Goal: Task Accomplishment & Management: Manage account settings

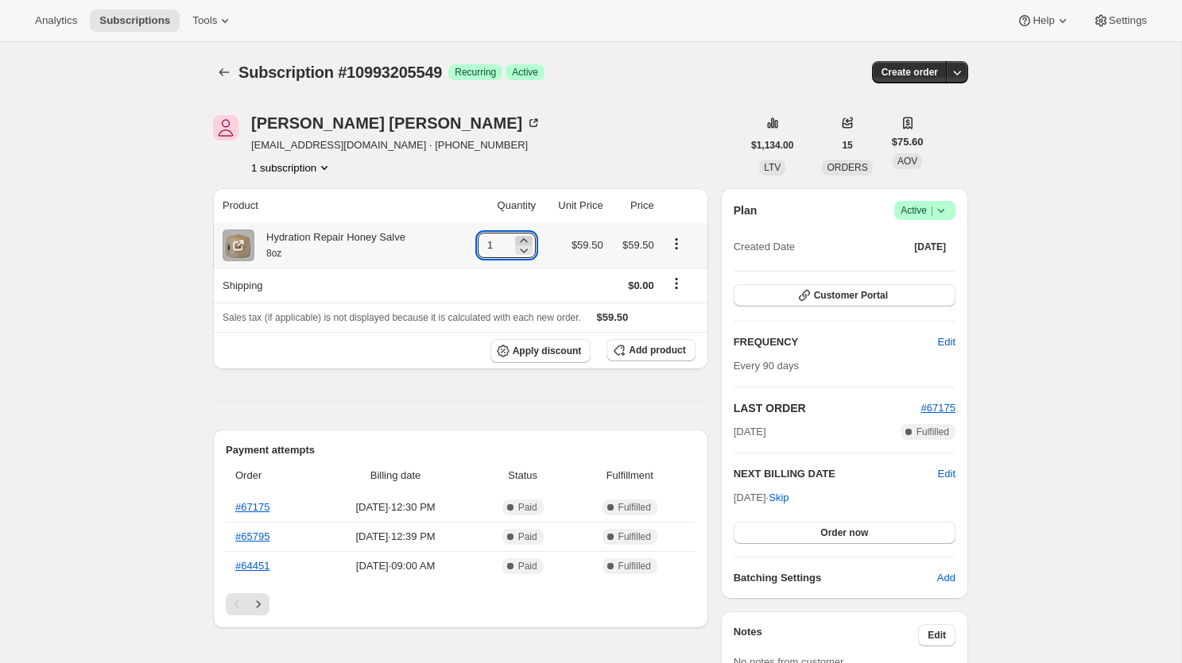
click at [519, 238] on icon at bounding box center [524, 241] width 16 height 16
type input "2"
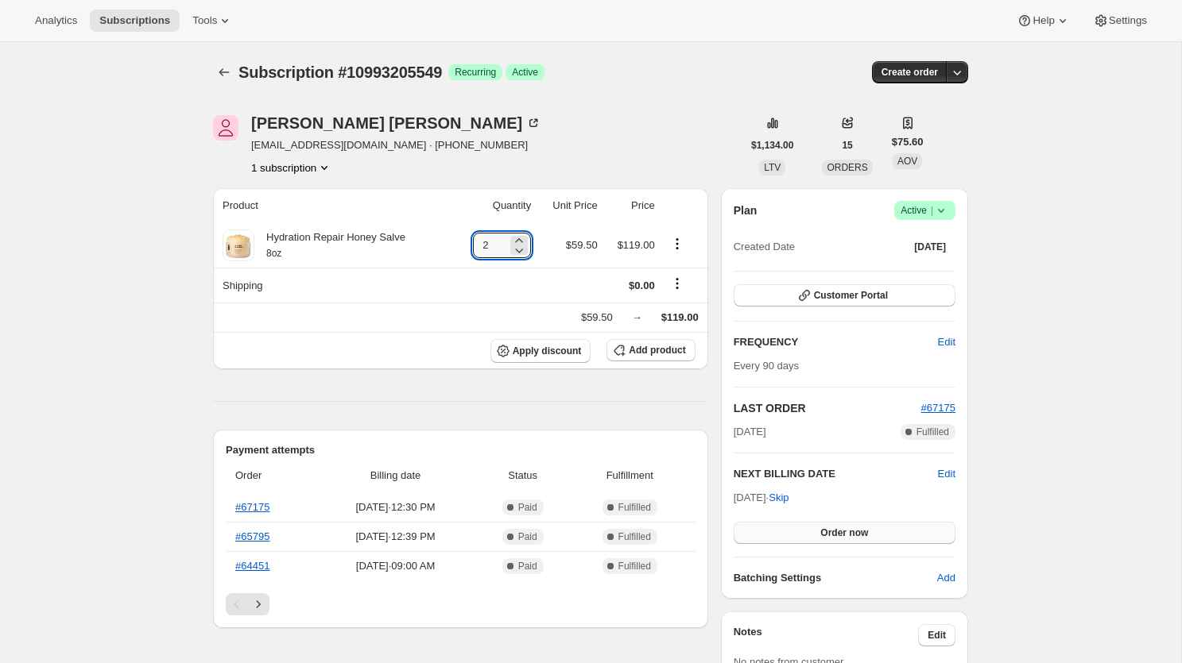
click at [848, 534] on span "Order now" at bounding box center [844, 533] width 48 height 13
click at [848, 534] on span "Click to confirm" at bounding box center [844, 533] width 72 height 13
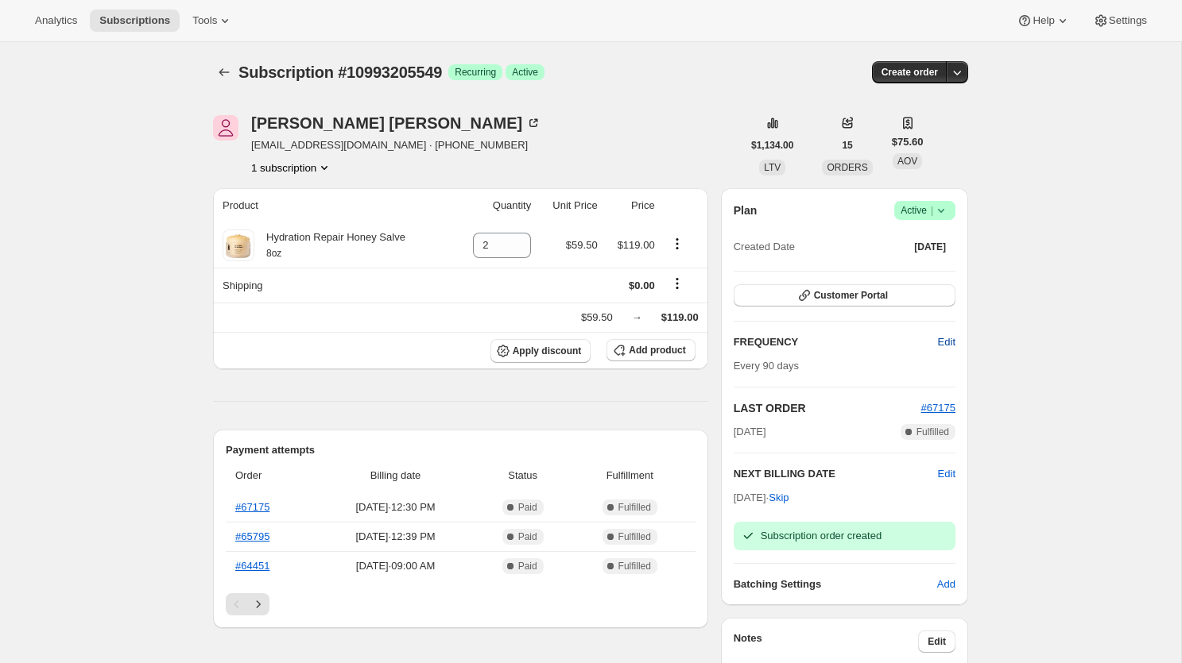
click at [938, 343] on span "Edit" at bounding box center [946, 343] width 17 height 16
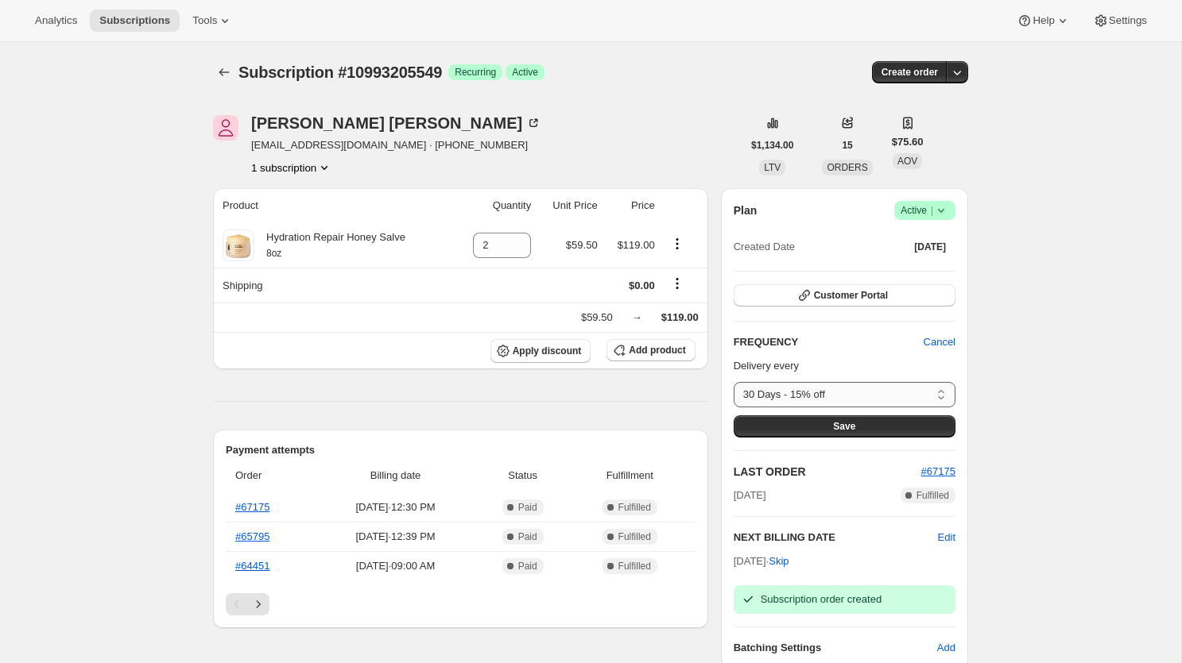
click at [845, 397] on select "30 Days - 15% off 60 Days - 15% off 75 Days - 15% off (Recommended) 90 Days - 1…" at bounding box center [844, 394] width 222 height 25
select select "DAY#60"
click at [733, 382] on select "30 Days - 15% off 60 Days - 15% off 75 Days - 15% off (Recommended) 90 Days - 1…" at bounding box center [844, 394] width 222 height 25
click at [843, 431] on span "Save" at bounding box center [844, 426] width 22 height 13
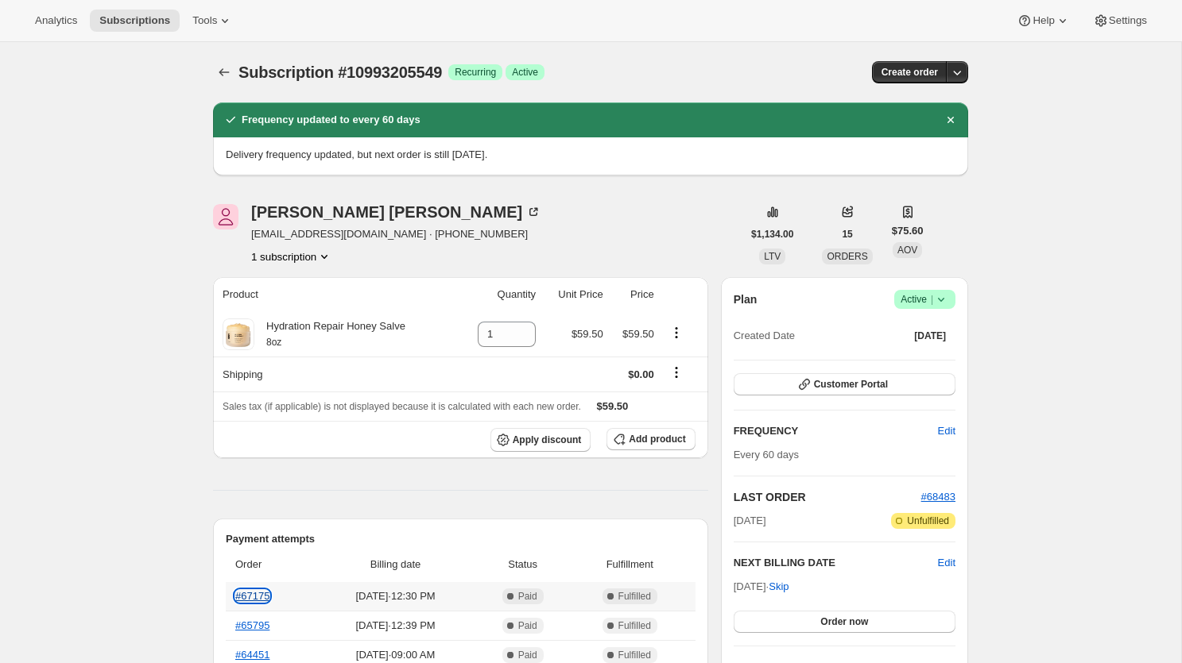
click at [249, 596] on link "#67175" at bounding box center [252, 596] width 34 height 12
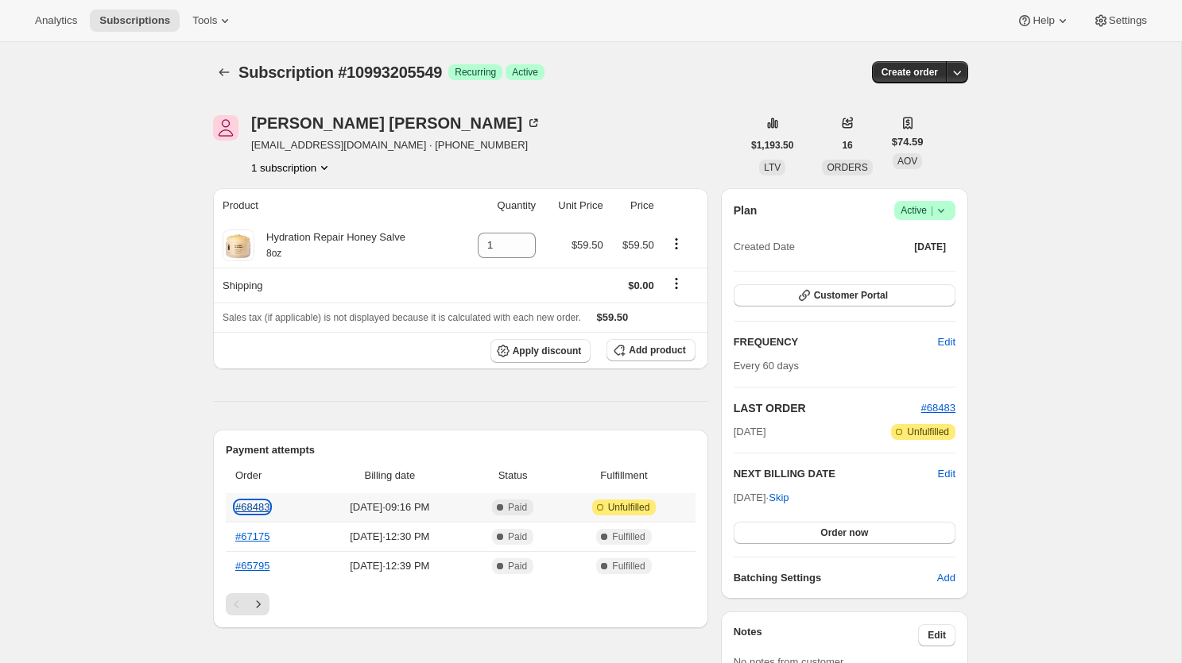
click at [250, 508] on link "#68483" at bounding box center [252, 507] width 34 height 12
click at [819, 531] on button "Order now" at bounding box center [844, 533] width 222 height 22
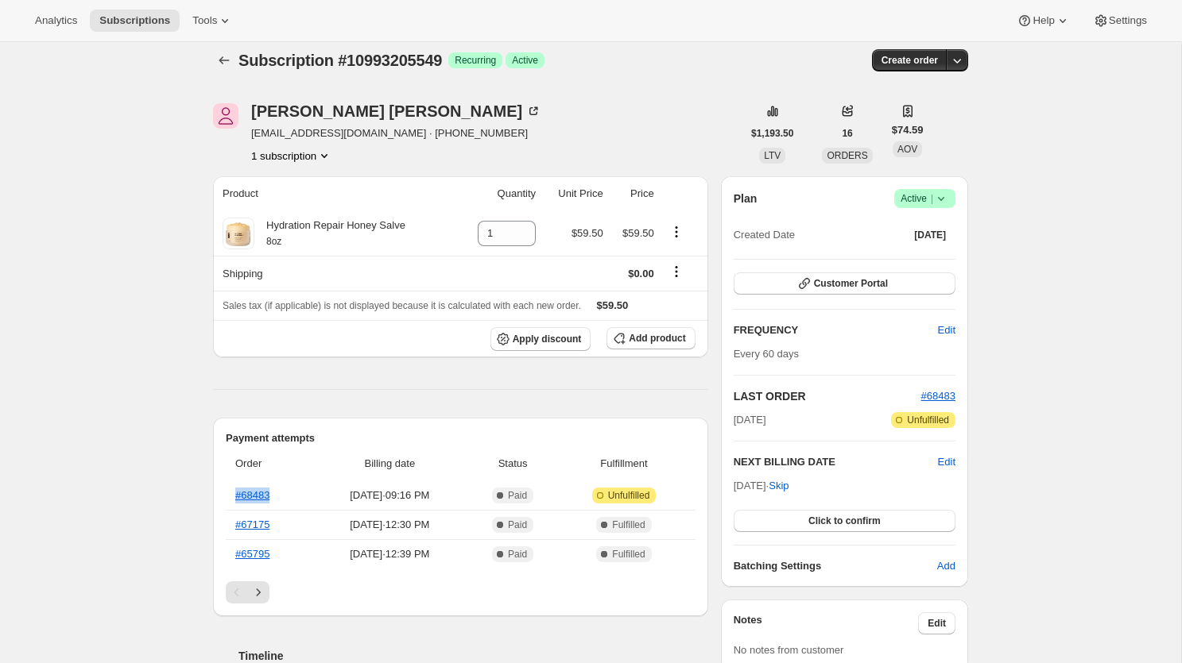
scroll to position [4, 0]
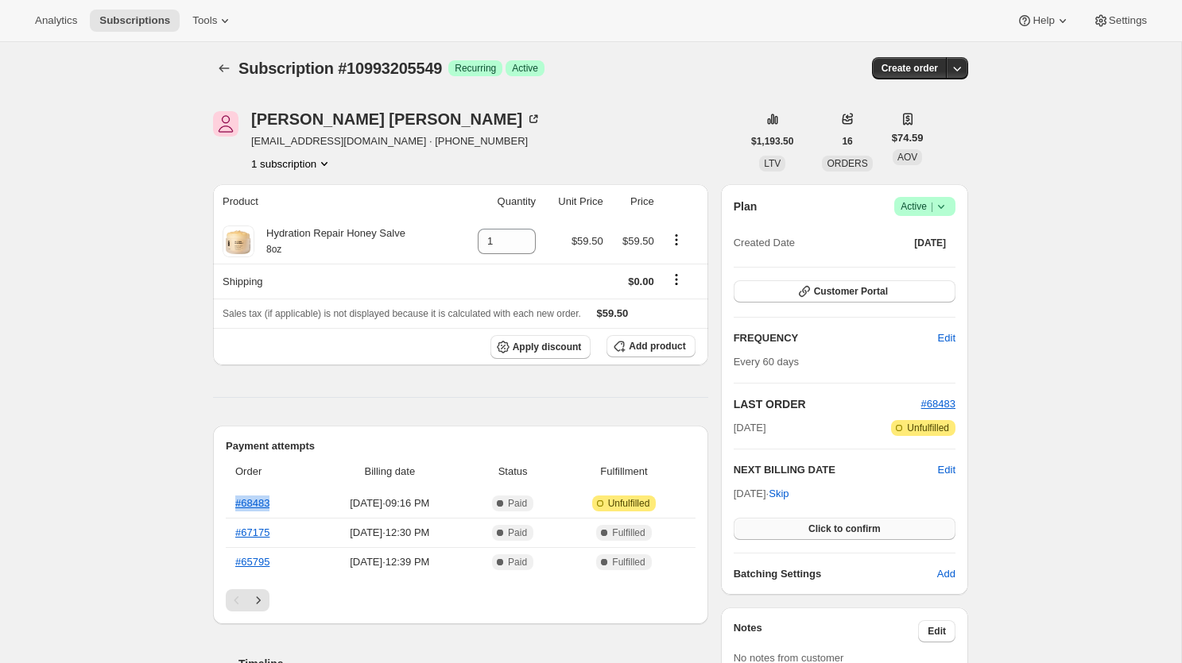
click at [808, 524] on span "Click to confirm" at bounding box center [844, 529] width 72 height 13
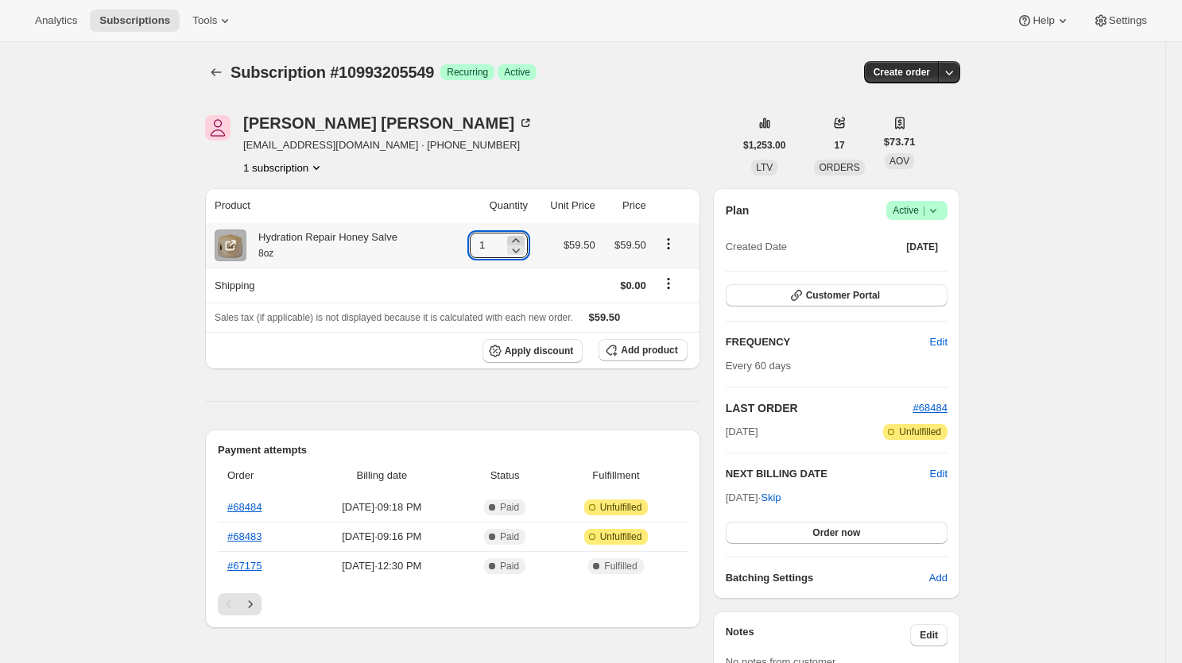
click at [516, 238] on icon at bounding box center [516, 241] width 16 height 16
type input "2"
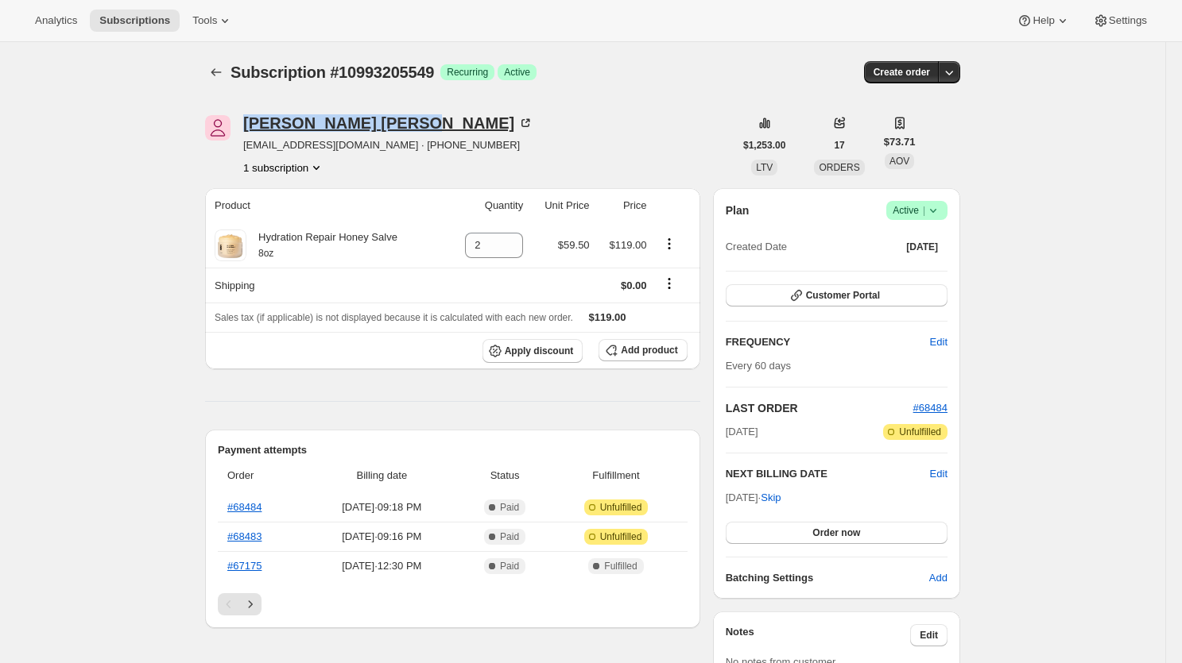
copy div "Terry Aucoin"
drag, startPoint x: 338, startPoint y: 125, endPoint x: 246, endPoint y: 126, distance: 91.4
click at [246, 126] on div "Terry Aucoin" at bounding box center [388, 123] width 290 height 16
